Goal: Task Accomplishment & Management: Manage account settings

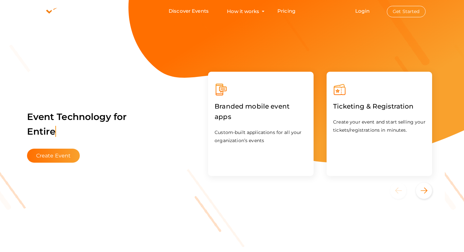
click at [404, 9] on button "Get Started" at bounding box center [406, 11] width 39 height 11
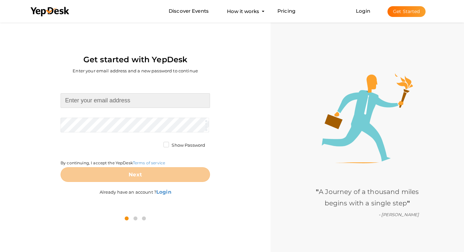
click at [124, 103] on input at bounding box center [136, 100] width 150 height 15
type input "[EMAIL_ADDRESS][DOMAIN_NAME]"
click at [118, 122] on form "prestigehighland@gmail.com Required. Invalid email. Checking You already have a…" at bounding box center [136, 137] width 150 height 89
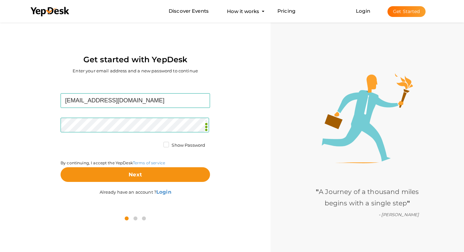
click at [162, 145] on div "Show Password" at bounding box center [185, 146] width 50 height 8
click at [166, 147] on label "Show Password" at bounding box center [185, 145] width 42 height 7
click at [157, 143] on input "Show Password" at bounding box center [157, 143] width 0 height 0
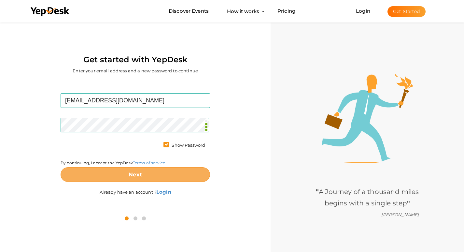
click at [170, 173] on button "Next" at bounding box center [136, 174] width 150 height 15
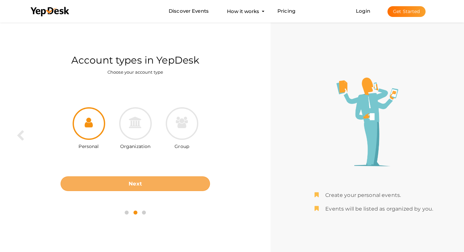
click at [166, 185] on button "Next" at bounding box center [136, 183] width 150 height 15
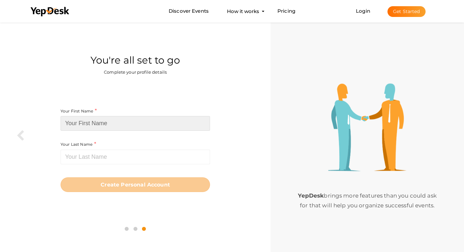
click at [110, 124] on input at bounding box center [136, 123] width 150 height 15
paste input "prestigehighland"
drag, startPoint x: 110, startPoint y: 123, endPoint x: 87, endPoint y: 122, distance: 23.2
click at [87, 122] on input "prestigehighland" at bounding box center [136, 123] width 150 height 15
type input "prestige"
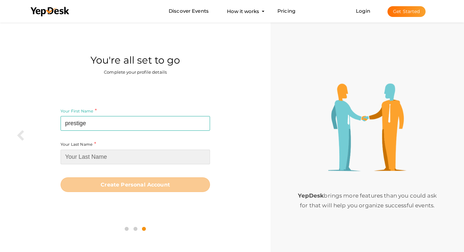
click at [96, 157] on input at bounding box center [136, 157] width 150 height 15
paste input "highland"
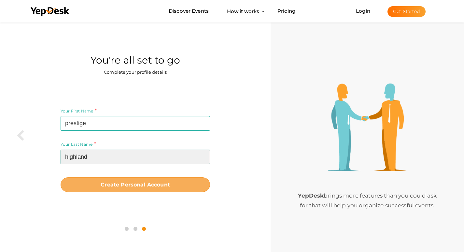
type input "highland"
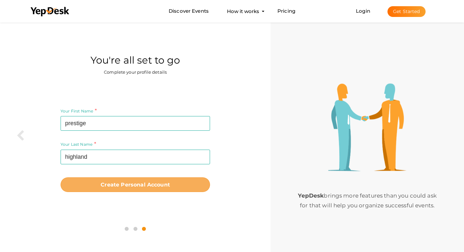
click at [148, 188] on b "Create Personal Account" at bounding box center [135, 184] width 69 height 6
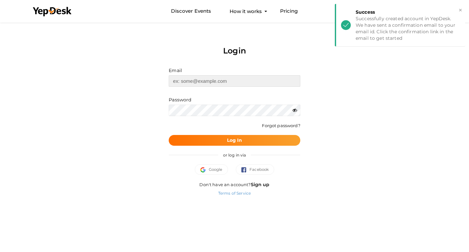
type input "[EMAIL_ADDRESS][DOMAIN_NAME]"
click at [237, 141] on b "Log In" at bounding box center [234, 140] width 15 height 6
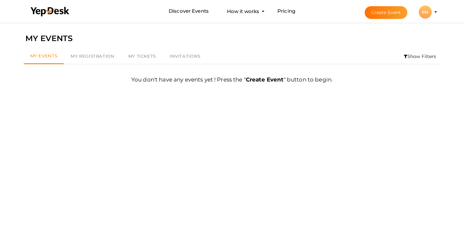
click at [431, 10] on div "PH" at bounding box center [425, 12] width 13 height 13
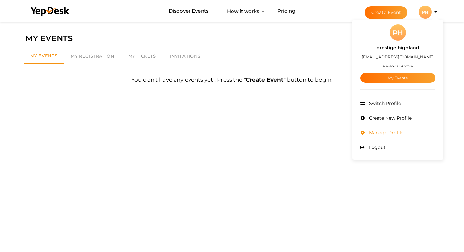
click at [395, 131] on span "Manage Profile" at bounding box center [385, 133] width 36 height 6
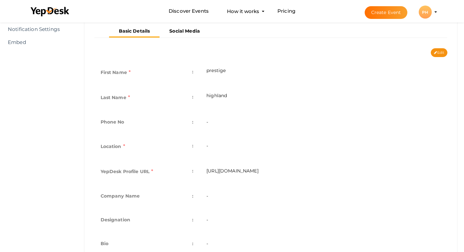
scroll to position [130, 0]
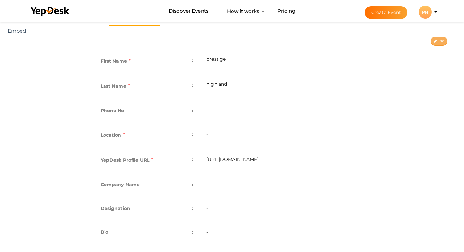
click at [437, 43] on button "Edit" at bounding box center [439, 41] width 17 height 9
type input "prestige"
type input "highland"
type input "prestige-highland"
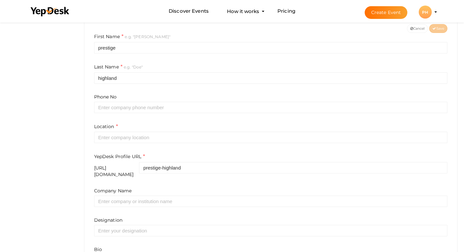
scroll to position [163, 0]
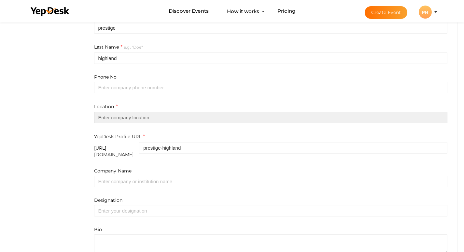
click at [130, 117] on input "text" at bounding box center [271, 117] width 354 height 11
paste input "Bangalore"
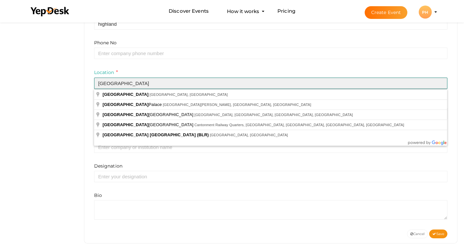
scroll to position [197, 0]
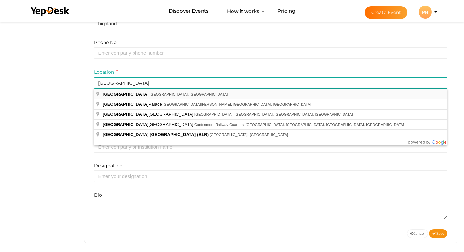
type input "[GEOGRAPHIC_DATA], [GEOGRAPHIC_DATA], [GEOGRAPHIC_DATA]"
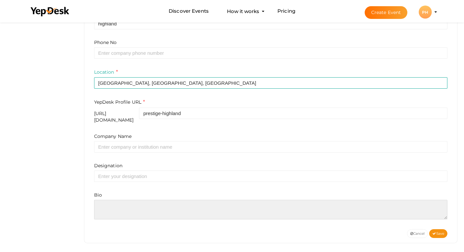
click at [125, 201] on textarea at bounding box center [271, 210] width 354 height 20
paste textarea "Prestige Highland Hideaway is an upcoming luxury residential project in Bangalo…"
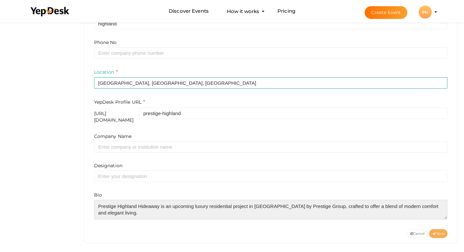
type textarea "Prestige Highland Hideaway is an upcoming luxury residential project in Bangalo…"
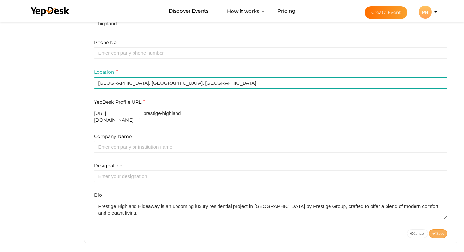
click at [438, 233] on button "Save" at bounding box center [438, 233] width 18 height 9
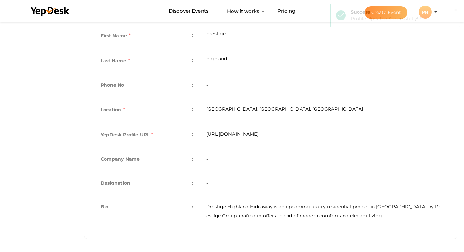
scroll to position [156, 0]
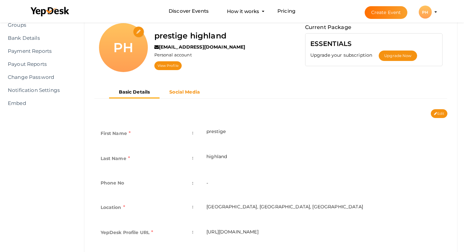
click at [187, 89] on b "Social Media" at bounding box center [184, 92] width 31 height 6
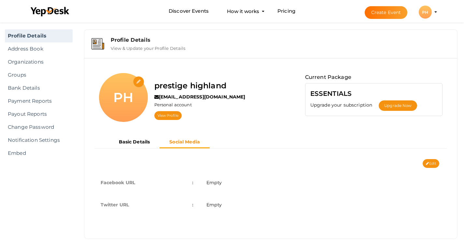
scroll to position [8, 0]
click at [427, 161] on button "Edit" at bounding box center [431, 163] width 17 height 9
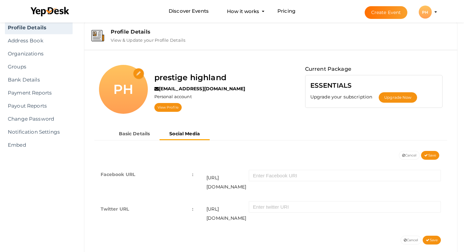
scroll to position [20, 0]
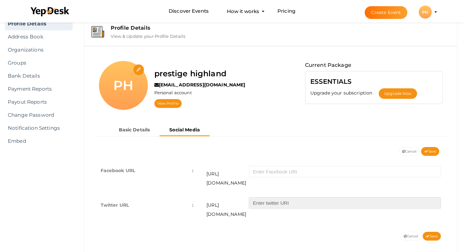
click at [307, 197] on input "text" at bounding box center [345, 202] width 192 height 11
paste input "https://x.com/PHideaway9011"
type input "https://x.com/PHideaway9011"
click at [439, 232] on button "Save" at bounding box center [432, 236] width 18 height 9
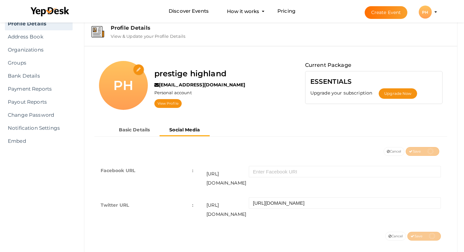
scroll to position [8, 0]
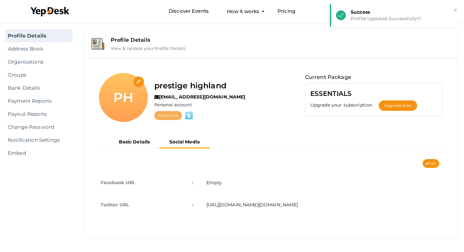
click at [163, 119] on link "View Profile" at bounding box center [167, 115] width 27 height 9
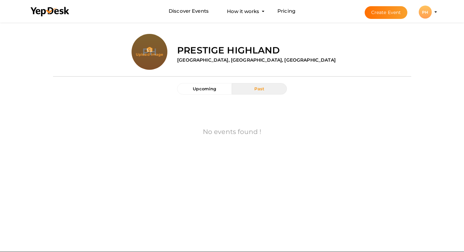
click at [151, 51] on input "file" at bounding box center [150, 65] width 36 height 36
type input "C:\fakepath\Untitled design (2).png"
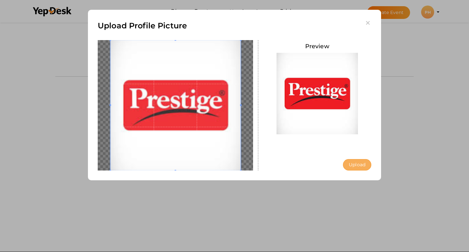
click at [368, 164] on button "Upload" at bounding box center [357, 164] width 28 height 11
